Goal: Task Accomplishment & Management: Manage account settings

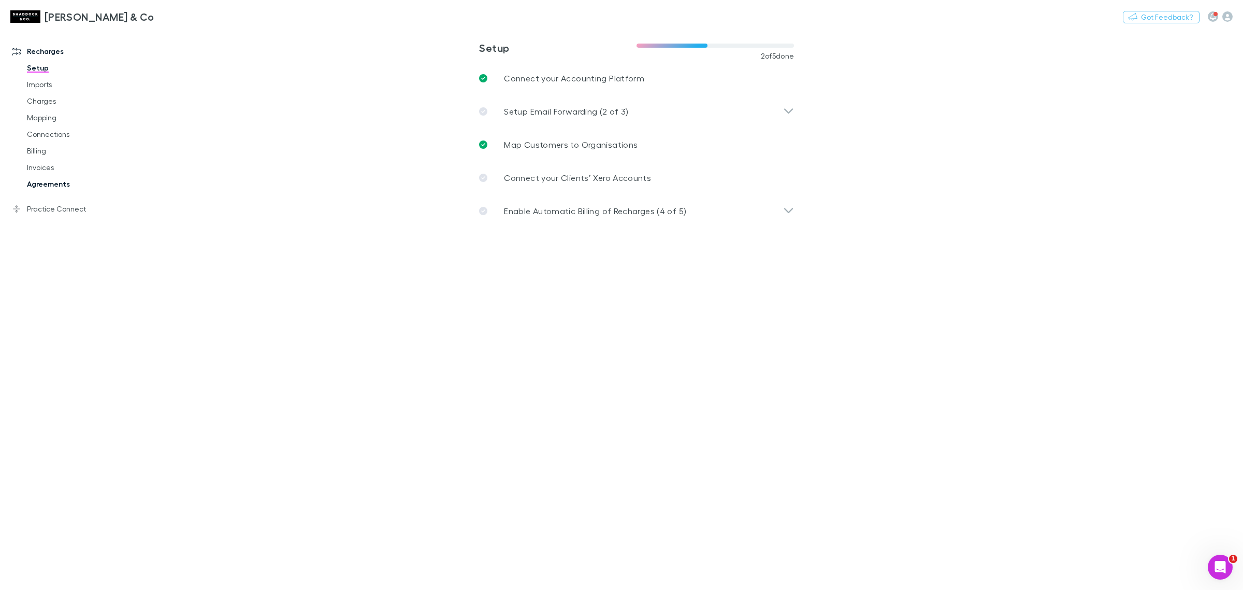
click at [55, 179] on link "Agreements" at bounding box center [82, 184] width 130 height 17
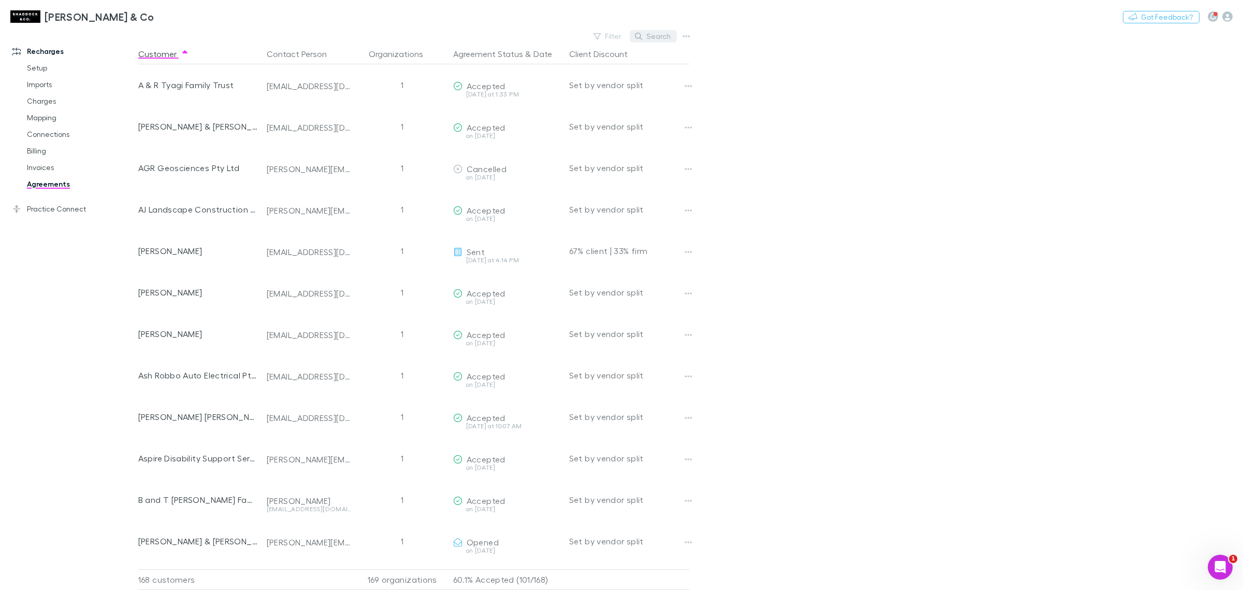
click at [658, 34] on button "Search" at bounding box center [653, 36] width 47 height 12
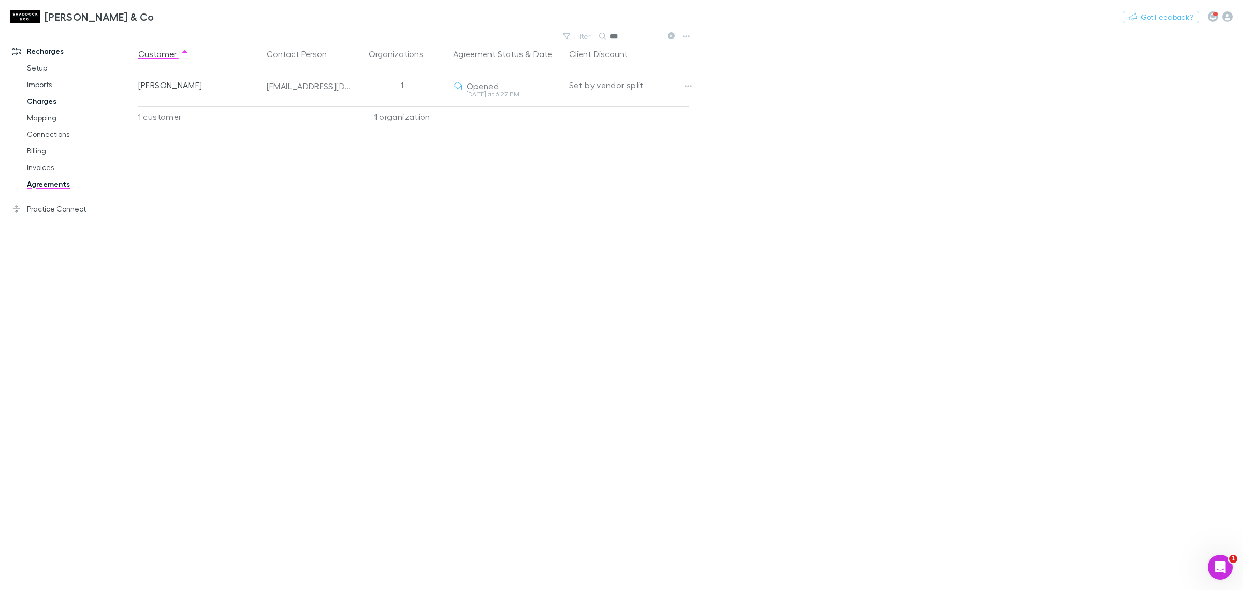
type input "***"
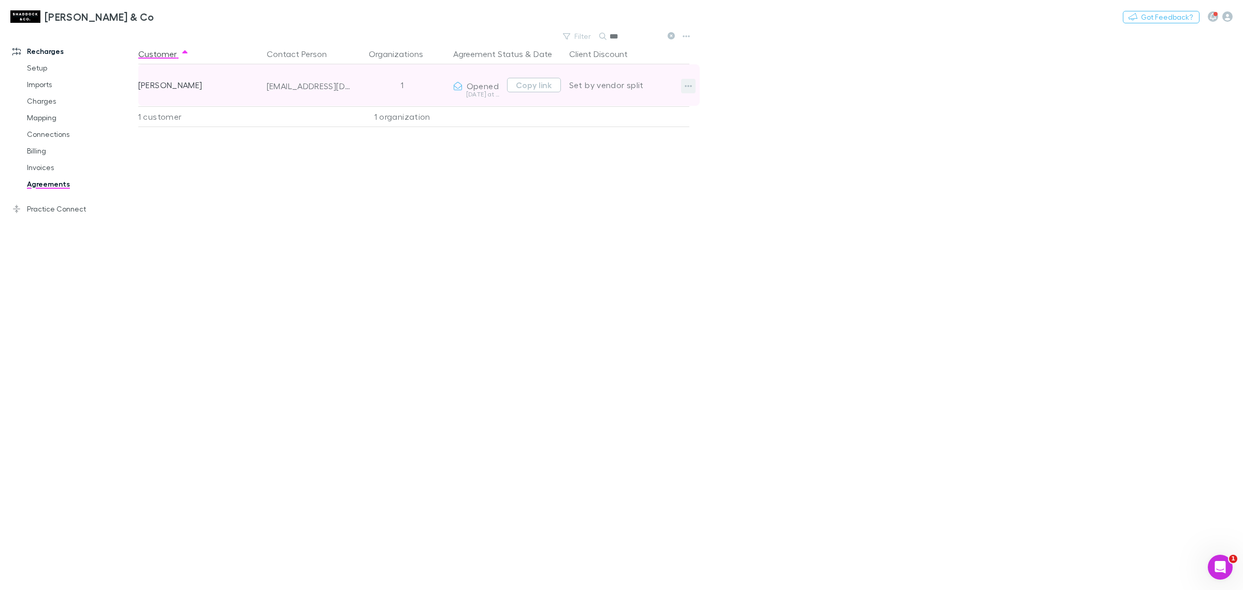
click at [685, 86] on icon "button" at bounding box center [688, 86] width 7 height 2
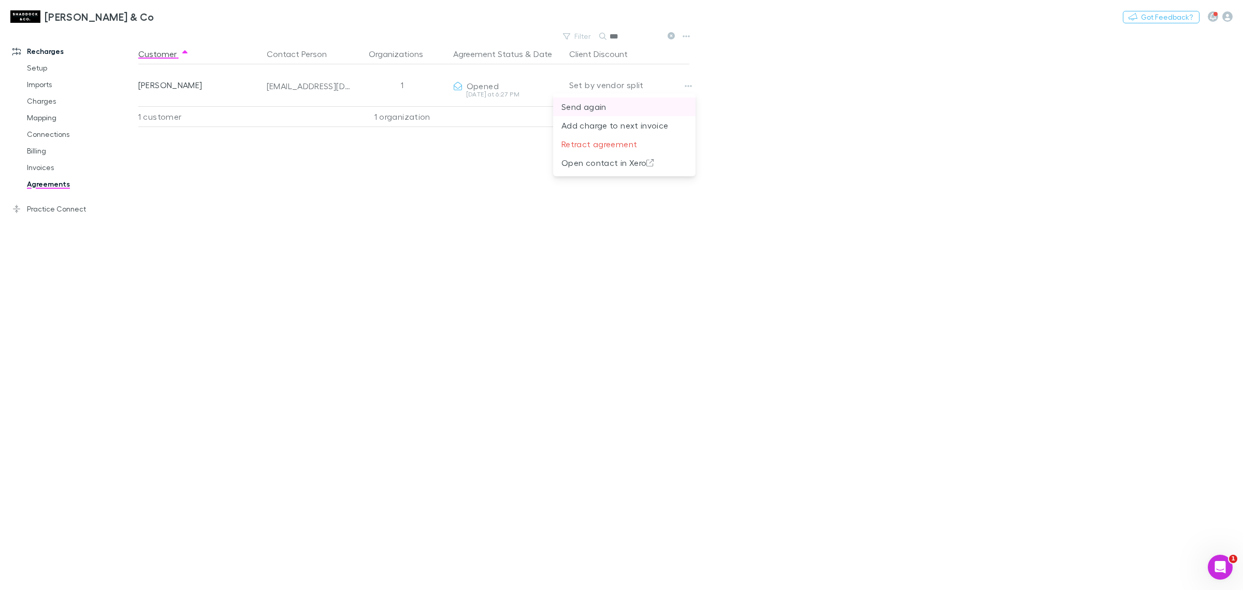
click at [636, 104] on p "Send again" at bounding box center [625, 106] width 126 height 12
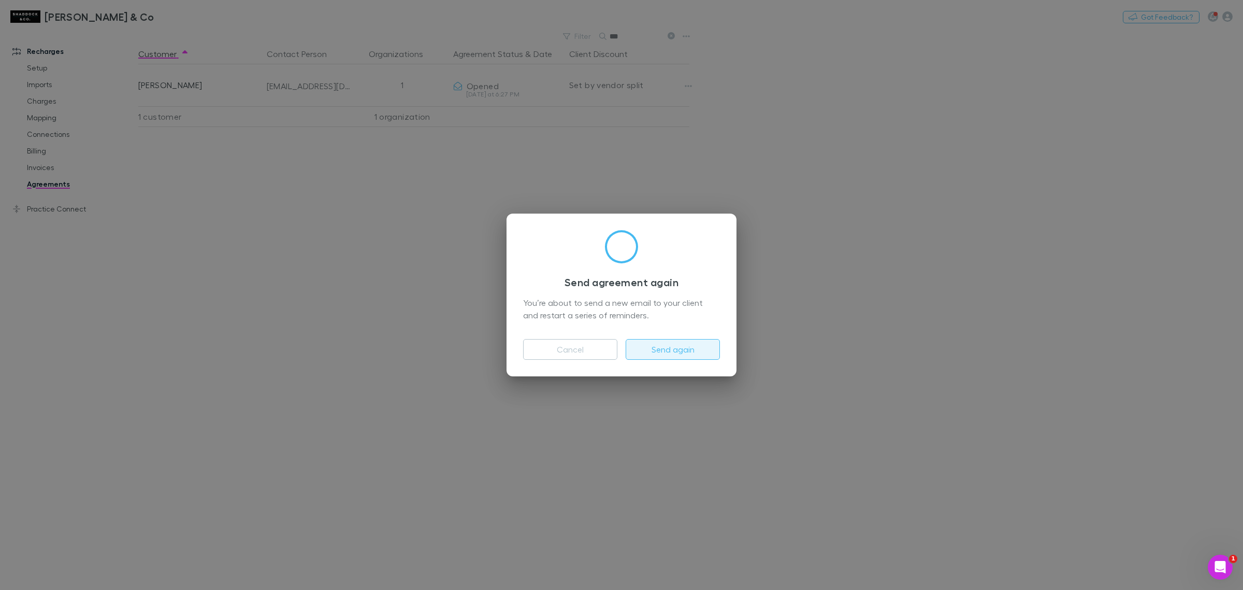
click at [693, 353] on button "Send again" at bounding box center [673, 349] width 94 height 21
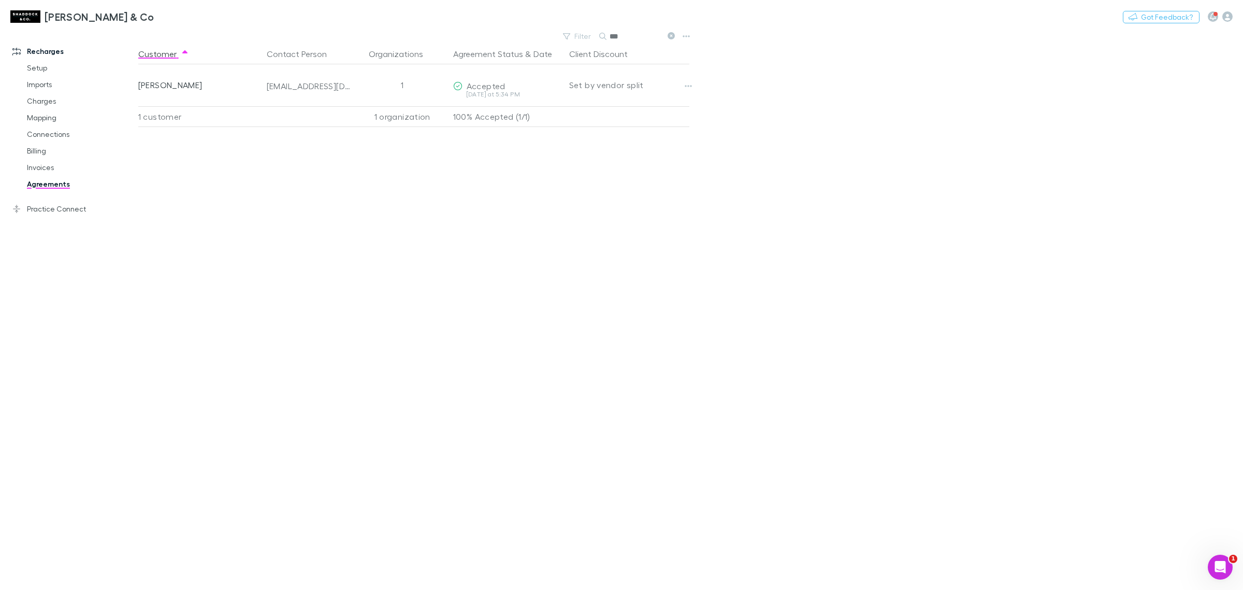
click at [37, 182] on link "Agreements" at bounding box center [82, 184] width 130 height 17
click at [672, 37] on icon at bounding box center [671, 35] width 7 height 7
